Goal: Task Accomplishment & Management: Manage account settings

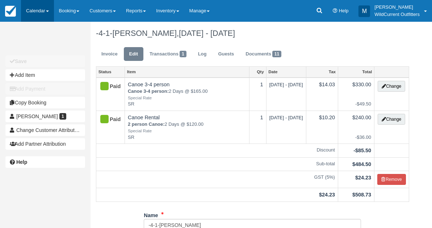
click at [29, 8] on link "Calendar" at bounding box center [37, 11] width 33 height 22
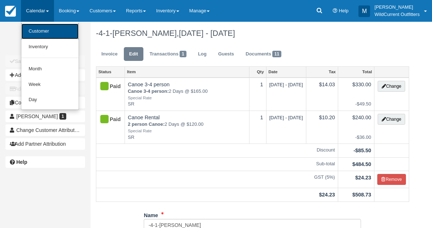
click at [35, 30] on link "Customer" at bounding box center [49, 32] width 57 height 16
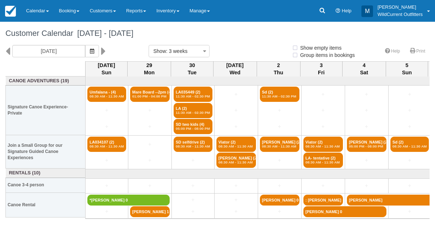
select select
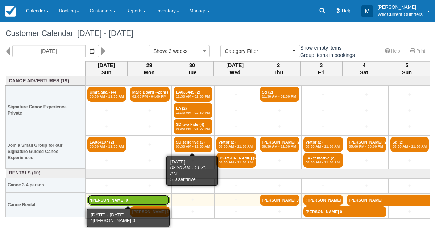
click at [119, 201] on link "*Alex Elliot 0" at bounding box center [128, 200] width 82 height 11
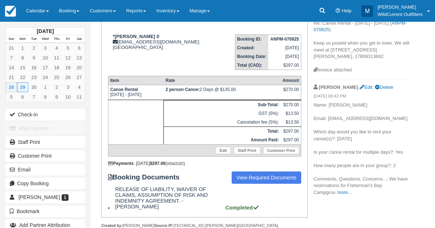
scroll to position [98, 0]
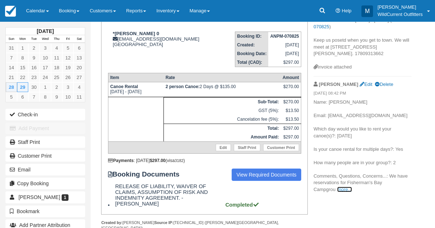
click at [346, 190] on link "more..." at bounding box center [344, 189] width 15 height 5
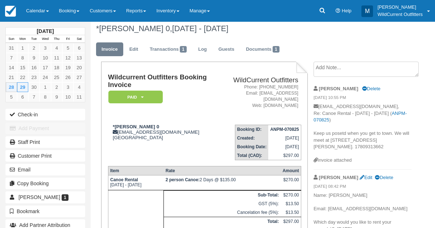
scroll to position [0, 0]
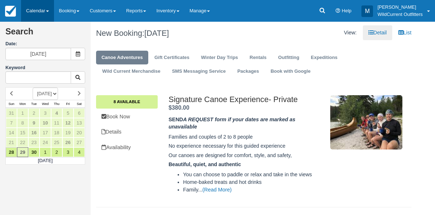
click at [35, 12] on link "Calendar" at bounding box center [37, 11] width 33 height 22
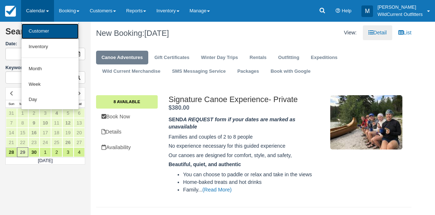
click at [37, 28] on link "Customer" at bounding box center [49, 32] width 57 height 16
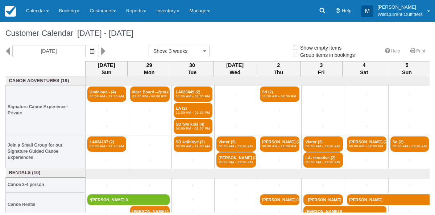
select select
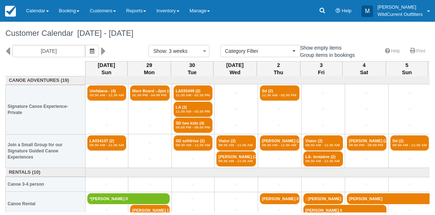
scroll to position [4, 0]
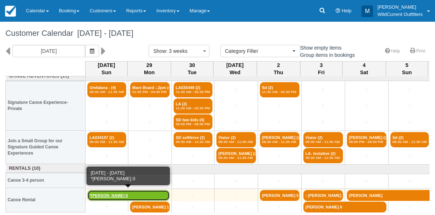
click at [98, 190] on link "*[PERSON_NAME] 0" at bounding box center [128, 195] width 82 height 11
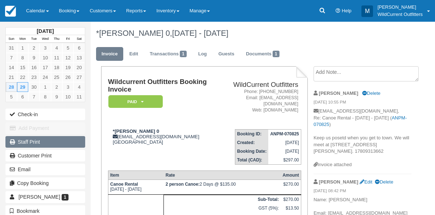
click at [43, 144] on link "Staff Print" at bounding box center [45, 142] width 80 height 12
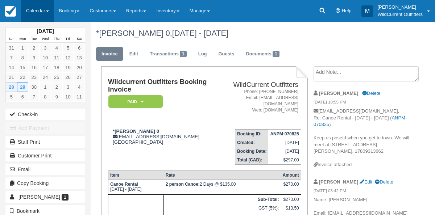
click at [30, 10] on link "Calendar" at bounding box center [37, 11] width 33 height 22
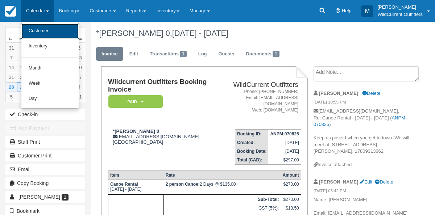
click at [34, 29] on link "Customer" at bounding box center [49, 31] width 57 height 15
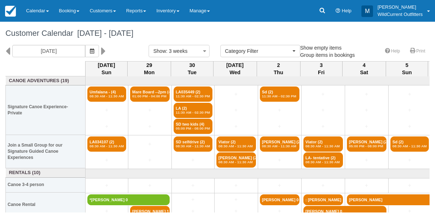
select select
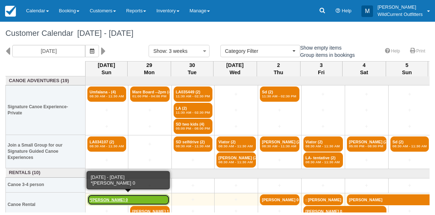
click at [117, 198] on link "*[PERSON_NAME] 0" at bounding box center [128, 200] width 82 height 11
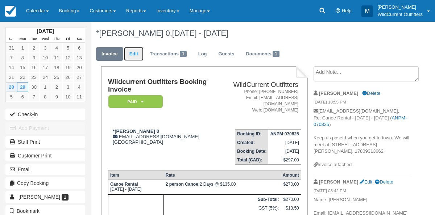
click at [133, 50] on link "Edit" at bounding box center [134, 54] width 20 height 14
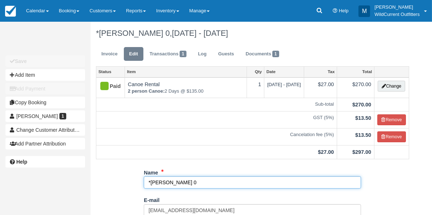
click at [178, 183] on input "*Alex Elliot 0" at bounding box center [253, 183] width 218 height 12
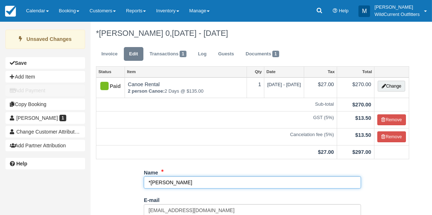
click at [151, 182] on input "*Alex Elliot" at bounding box center [253, 183] width 218 height 12
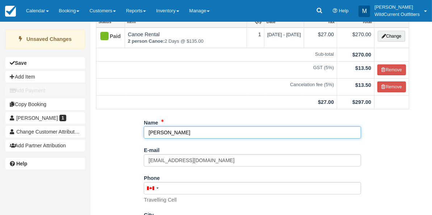
scroll to position [45, 0]
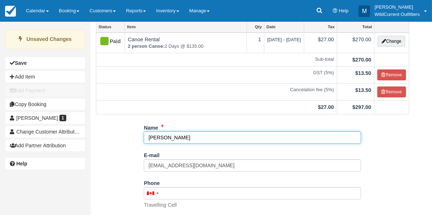
click at [173, 137] on input "[PERSON_NAME]" at bounding box center [253, 138] width 218 height 12
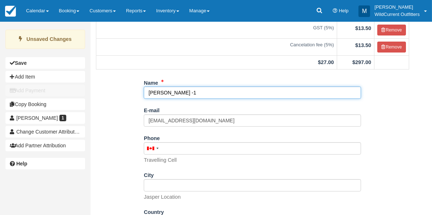
scroll to position [142, 0]
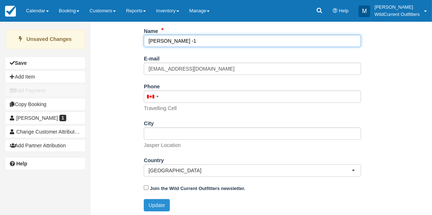
type input "[PERSON_NAME] -1"
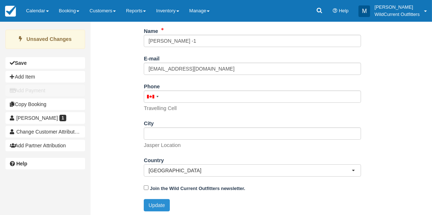
click at [158, 199] on button "Update" at bounding box center [157, 205] width 26 height 12
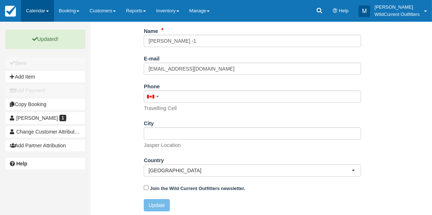
click at [33, 10] on link "Calendar" at bounding box center [37, 11] width 33 height 22
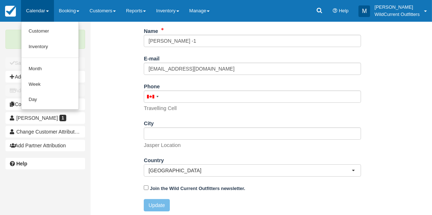
click at [116, 95] on div "Name Alex Elliot -1 E-mail ajelliot18@gmail.com Did you mean ? Phone United Sta…" at bounding box center [253, 121] width 324 height 192
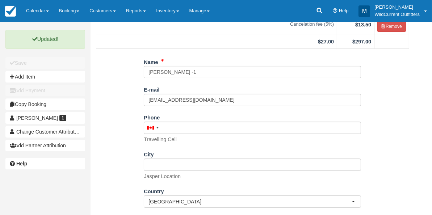
scroll to position [0, 0]
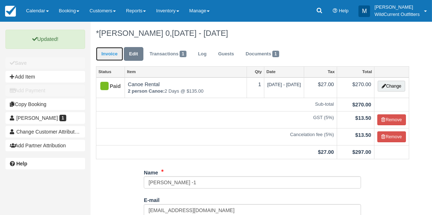
click at [106, 53] on link "Invoice" at bounding box center [109, 54] width 27 height 14
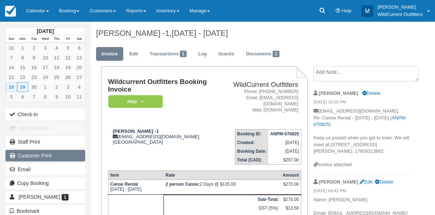
click at [51, 150] on link "Customer Print" at bounding box center [45, 156] width 80 height 12
